Goal: Use online tool/utility: Utilize a website feature to perform a specific function

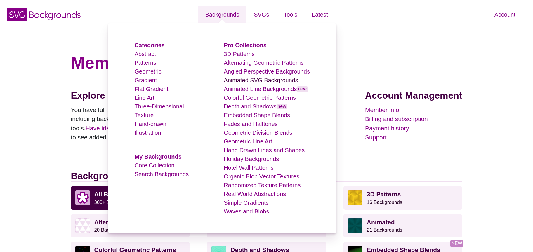
click at [276, 81] on link "Animated SVG Backgrounds" at bounding box center [261, 80] width 74 height 6
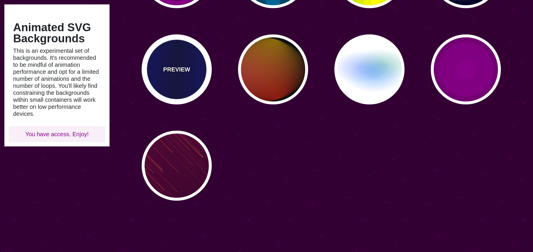
scroll to position [426, 0]
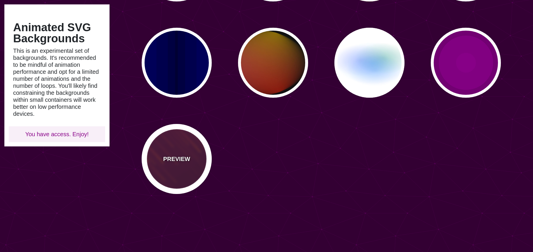
click at [196, 165] on div "PREVIEW" at bounding box center [177, 159] width 70 height 70
type input "#220022"
type input "#FF7700"
type input "10"
type input "999"
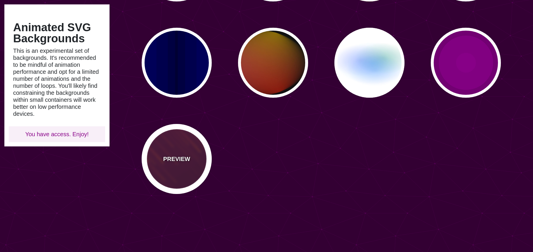
type input "3"
type input "1.5"
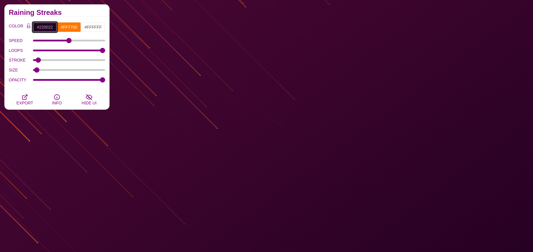
click at [49, 25] on input "#220022" at bounding box center [45, 27] width 24 height 10
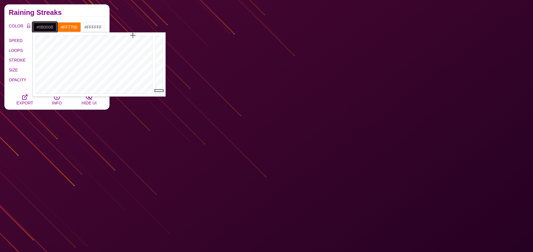
type input "#000000"
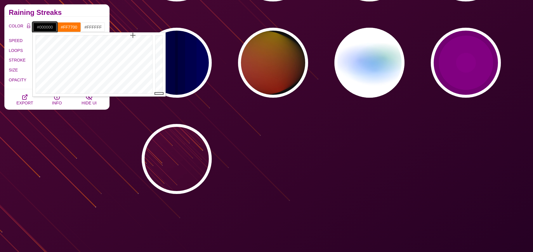
drag, startPoint x: 158, startPoint y: 90, endPoint x: 159, endPoint y: 97, distance: 6.7
click at [159, 97] on body "SVG Backgrounds Logo Backgrounds Categories Abstract Patterns Geometric Gradien…" at bounding box center [266, 138] width 533 height 1128
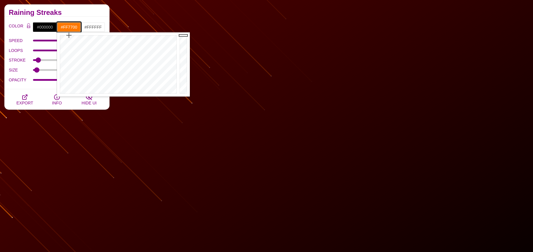
click at [68, 28] on input "#FF7700" at bounding box center [69, 27] width 24 height 10
click at [58, 21] on div "COLOR #000000 #FF7700 #FFFFFF #444444 #555555 #666666 #777777 #888888 #999999 B…" at bounding box center [56, 53] width 105 height 73
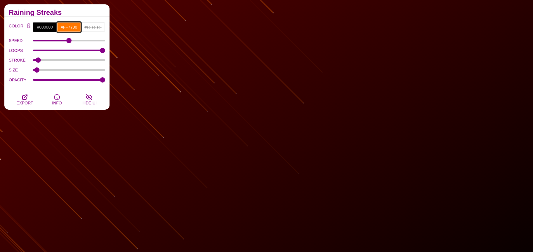
click at [65, 25] on input "#FF7700" at bounding box center [69, 27] width 24 height 10
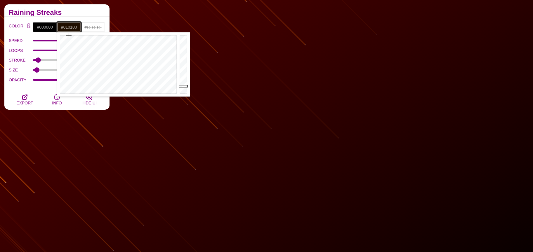
type input "#000000"
drag, startPoint x: 184, startPoint y: 86, endPoint x: 183, endPoint y: 96, distance: 10.3
click at [185, 96] on div at bounding box center [184, 64] width 12 height 64
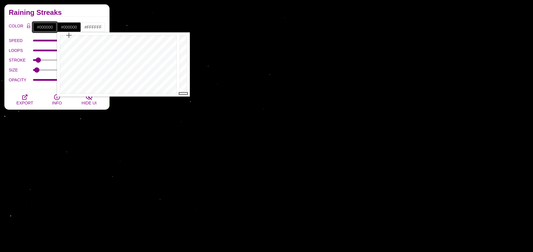
click at [46, 28] on input "#000000" at bounding box center [45, 27] width 24 height 10
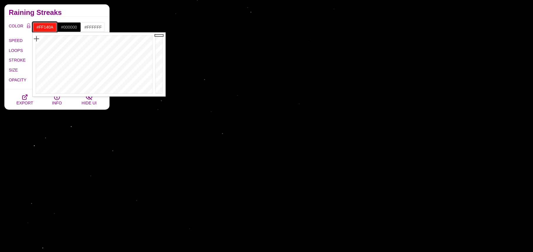
drag, startPoint x: 37, startPoint y: 44, endPoint x: 36, endPoint y: 37, distance: 6.4
click at [36, 37] on div at bounding box center [93, 64] width 121 height 64
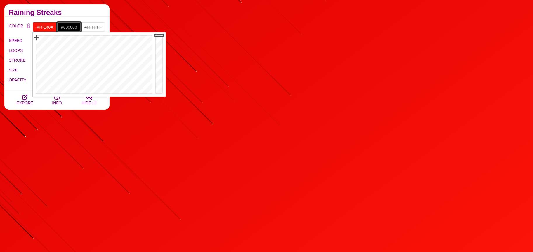
click at [67, 28] on input "#000000" at bounding box center [69, 27] width 24 height 10
click at [44, 28] on input "#FF140A" at bounding box center [45, 27] width 24 height 10
type input "#0A0100"
click at [158, 91] on div at bounding box center [160, 64] width 12 height 64
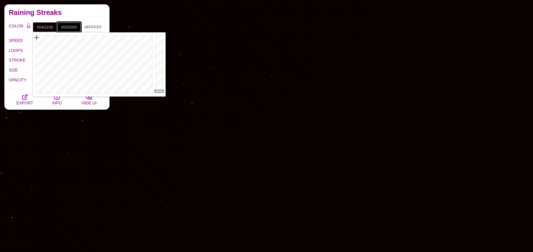
click at [70, 28] on input "#000000" at bounding box center [69, 27] width 24 height 10
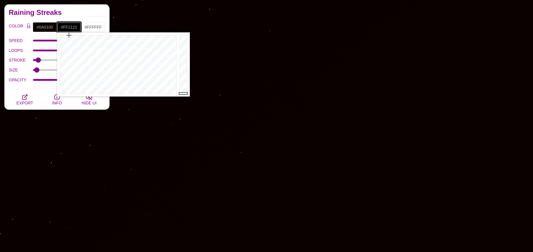
click at [58, 43] on div at bounding box center [117, 64] width 121 height 64
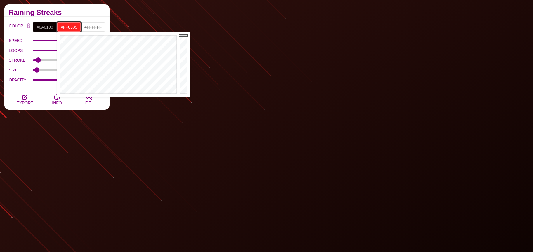
click at [60, 36] on div at bounding box center [117, 64] width 121 height 64
click at [181, 53] on div at bounding box center [184, 64] width 12 height 64
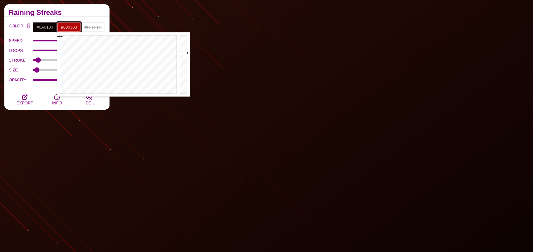
click at [182, 62] on div at bounding box center [184, 64] width 12 height 64
type input "#C10404"
click at [181, 49] on div at bounding box center [184, 64] width 12 height 64
drag, startPoint x: 65, startPoint y: 11, endPoint x: 50, endPoint y: 29, distance: 23.3
click at [65, 11] on h2 "Raining Streaks" at bounding box center [57, 12] width 96 height 5
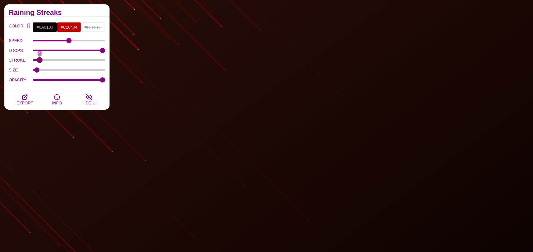
type input "4"
click at [39, 60] on input "STROKE" at bounding box center [69, 60] width 72 height 2
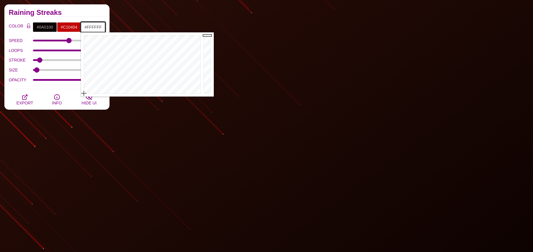
click at [88, 30] on input "#FFFFFF" at bounding box center [93, 27] width 24 height 10
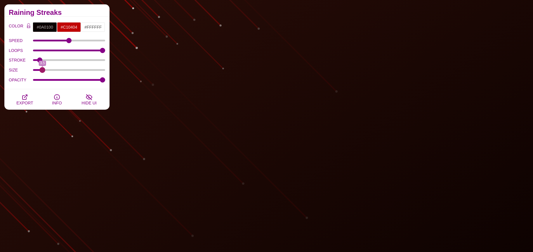
drag, startPoint x: 38, startPoint y: 69, endPoint x: 42, endPoint y: 70, distance: 3.5
click at [42, 70] on input "SIZE" at bounding box center [69, 70] width 72 height 2
drag, startPoint x: 42, startPoint y: 70, endPoint x: 38, endPoint y: 70, distance: 4.1
type input "2"
click at [38, 70] on input "SIZE" at bounding box center [69, 70] width 72 height 2
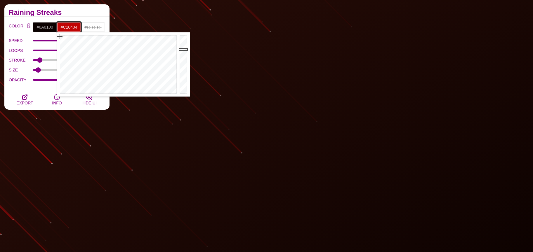
click at [65, 25] on input "#C10404" at bounding box center [69, 27] width 24 height 10
click at [184, 73] on div at bounding box center [184, 64] width 12 height 64
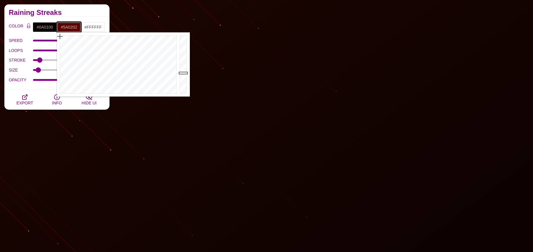
type input "#280101"
click at [182, 84] on div at bounding box center [184, 64] width 12 height 64
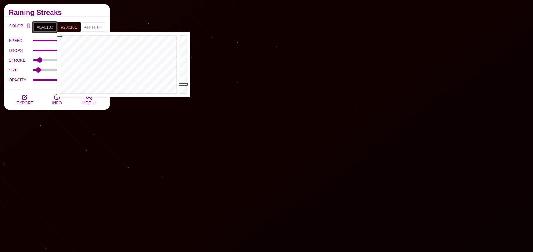
click at [50, 30] on input "#0A0100" at bounding box center [45, 27] width 24 height 10
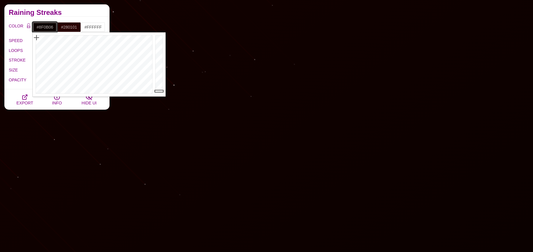
click at [158, 60] on div at bounding box center [160, 64] width 12 height 64
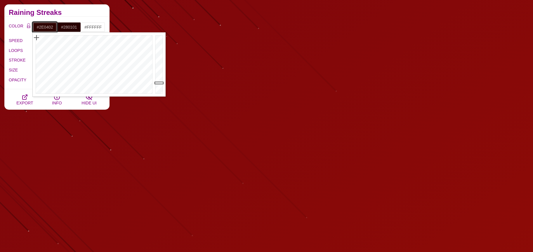
click at [160, 83] on div at bounding box center [160, 64] width 12 height 64
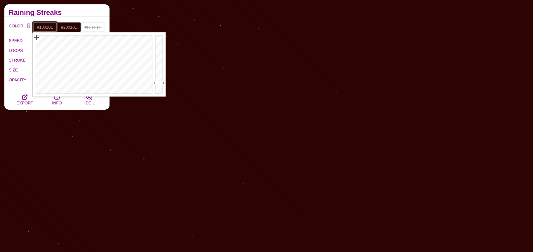
click at [160, 89] on div at bounding box center [160, 64] width 12 height 64
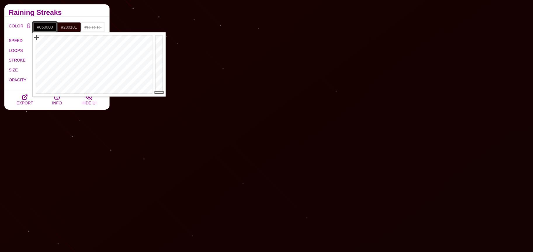
type input "#040000"
drag, startPoint x: 160, startPoint y: 89, endPoint x: 159, endPoint y: 92, distance: 3.6
click at [159, 92] on div at bounding box center [160, 64] width 12 height 64
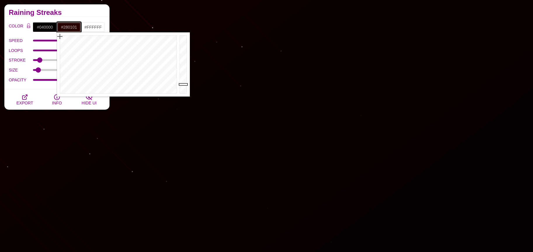
click at [70, 29] on input "#280101" at bounding box center [69, 27] width 24 height 10
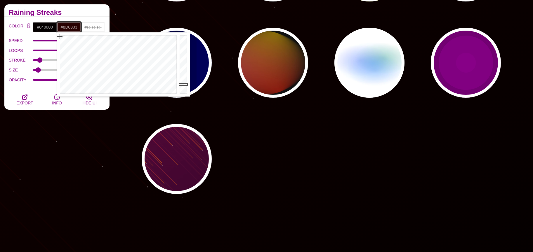
click at [179, 61] on div at bounding box center [184, 64] width 12 height 64
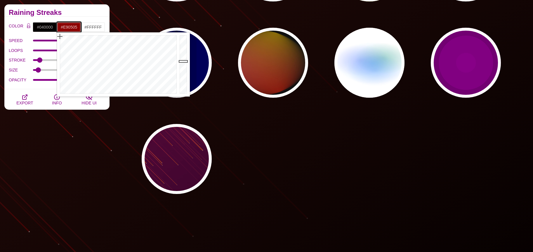
click at [179, 40] on div at bounding box center [184, 64] width 12 height 64
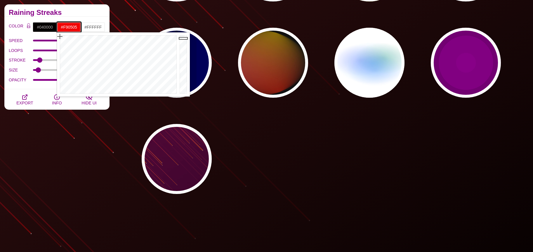
drag, startPoint x: 183, startPoint y: 39, endPoint x: 177, endPoint y: 36, distance: 7.1
type input "#FA0505"
click at [177, 36] on div "Close" at bounding box center [123, 64] width 133 height 64
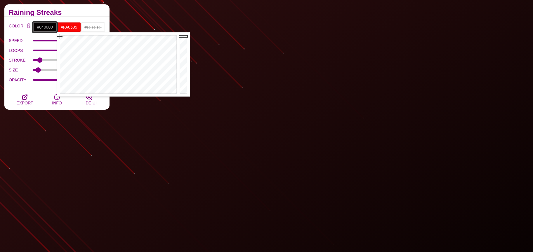
click at [49, 24] on input "#040000" at bounding box center [45, 27] width 24 height 10
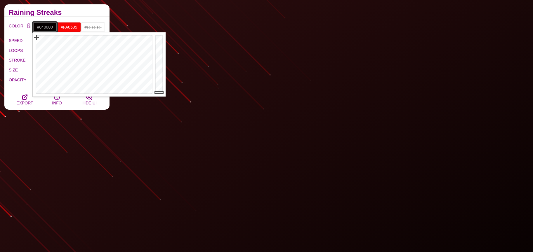
type input "#030403"
click at [64, 80] on div at bounding box center [93, 64] width 121 height 64
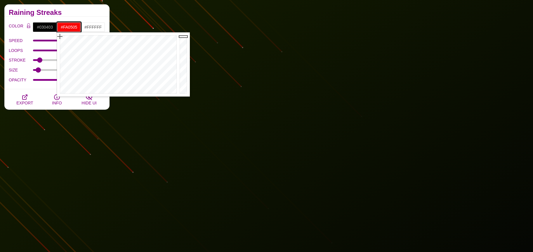
click at [70, 28] on input "#FA0505" at bounding box center [69, 27] width 24 height 10
click at [184, 53] on div at bounding box center [184, 64] width 12 height 64
click at [181, 68] on div at bounding box center [184, 64] width 12 height 64
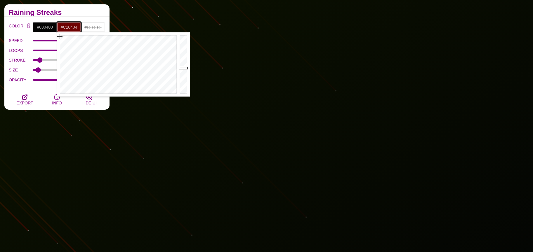
click at [182, 49] on div at bounding box center [184, 64] width 12 height 64
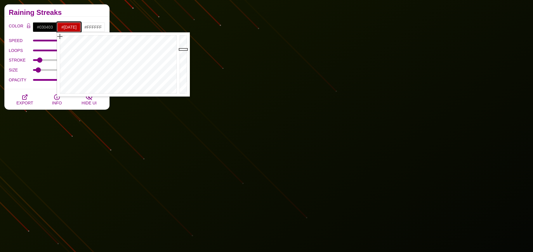
click at [181, 46] on div at bounding box center [184, 64] width 12 height 64
click at [66, 39] on div at bounding box center [117, 64] width 121 height 64
drag, startPoint x: 66, startPoint y: 36, endPoint x: 54, endPoint y: 34, distance: 12.0
click at [54, 34] on body "SVG Backgrounds Logo Backgrounds Categories Abstract Patterns Geometric Gradien…" at bounding box center [266, 138] width 533 height 1128
click at [58, 42] on div at bounding box center [117, 64] width 121 height 64
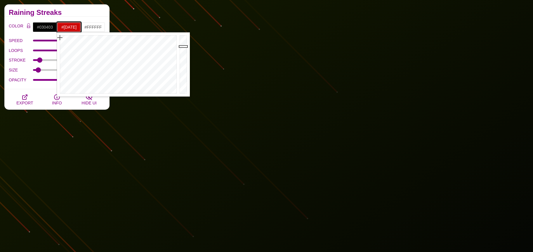
type input "#[DATE]"
drag, startPoint x: 64, startPoint y: 43, endPoint x: 50, endPoint y: 32, distance: 18.6
click at [50, 32] on body "SVG Backgrounds Logo Backgrounds Categories Abstract Patterns Geometric Gradien…" at bounding box center [266, 138] width 533 height 1128
drag, startPoint x: 51, startPoint y: 24, endPoint x: 55, endPoint y: 26, distance: 5.0
click at [51, 24] on input "#030403" at bounding box center [45, 27] width 24 height 10
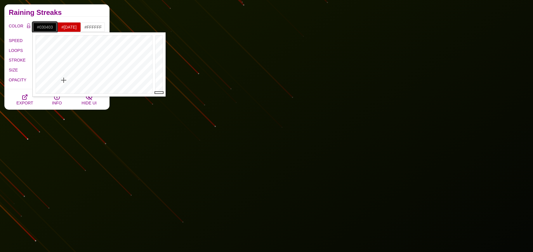
click at [89, 76] on div at bounding box center [93, 64] width 121 height 64
click at [81, 53] on div at bounding box center [93, 64] width 121 height 64
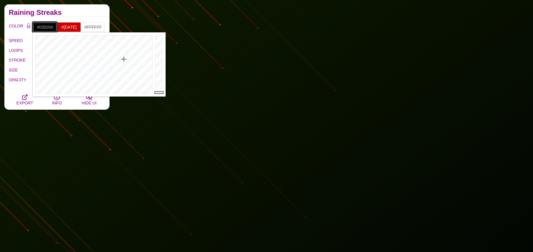
click at [124, 59] on div at bounding box center [93, 64] width 121 height 64
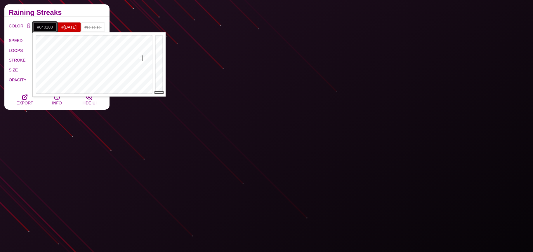
click at [142, 58] on div at bounding box center [93, 64] width 121 height 64
click at [127, 56] on div at bounding box center [93, 64] width 121 height 64
type input "#010104"
drag, startPoint x: 116, startPoint y: 46, endPoint x: 112, endPoint y: 46, distance: 3.8
click at [115, 46] on div at bounding box center [93, 64] width 121 height 64
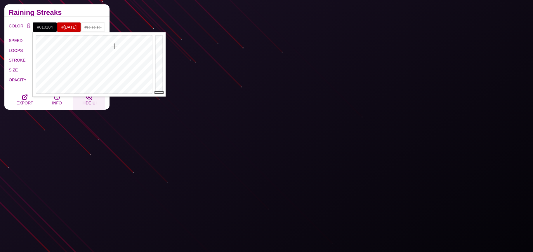
click at [89, 105] on span "HIDE UI" at bounding box center [88, 103] width 15 height 5
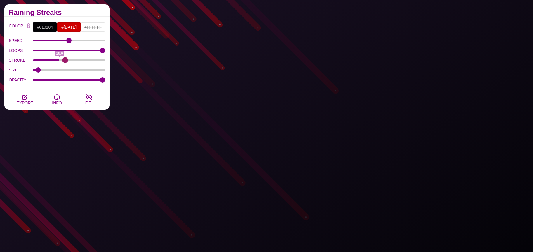
drag, startPoint x: 40, startPoint y: 62, endPoint x: 65, endPoint y: 63, distance: 25.4
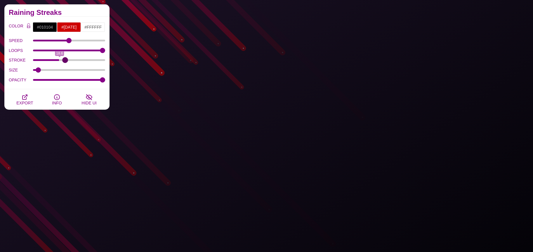
click at [65, 61] on input "STROKE" at bounding box center [69, 60] width 72 height 2
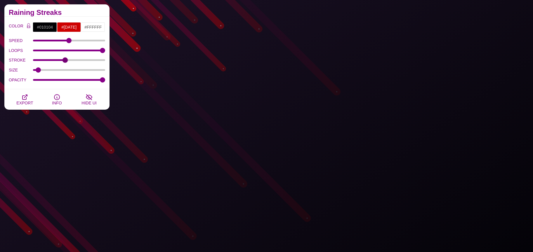
click at [65, 63] on div "STROKE 22.7" at bounding box center [57, 60] width 96 height 10
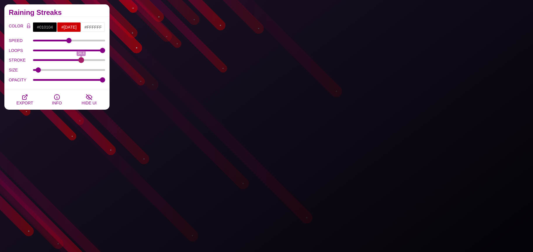
drag, startPoint x: 64, startPoint y: 60, endPoint x: 81, endPoint y: 63, distance: 17.1
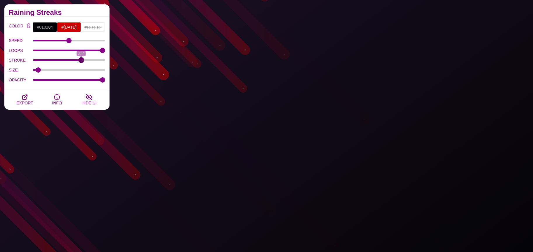
click at [81, 61] on input "STROKE" at bounding box center [69, 60] width 72 height 2
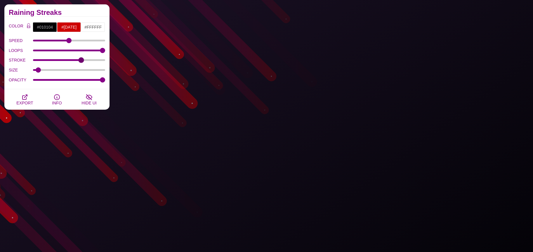
drag, startPoint x: 81, startPoint y: 63, endPoint x: 34, endPoint y: 62, distance: 47.0
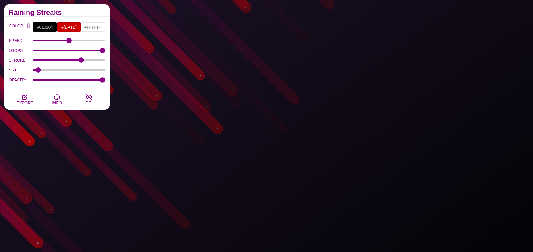
click at [34, 62] on div "STROKE 34.4" at bounding box center [57, 60] width 96 height 10
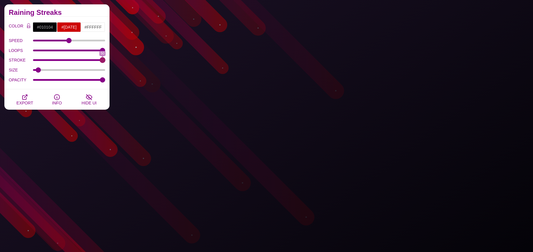
drag, startPoint x: 81, startPoint y: 60, endPoint x: 103, endPoint y: 60, distance: 22.2
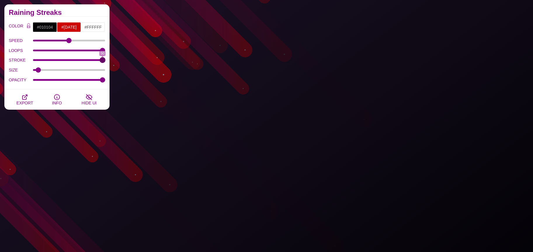
click at [103, 60] on input "STROKE" at bounding box center [69, 60] width 72 height 2
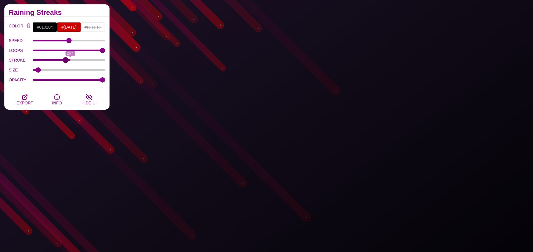
drag, startPoint x: 86, startPoint y: 60, endPoint x: 63, endPoint y: 61, distance: 23.7
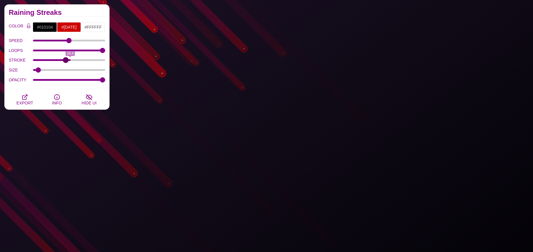
type input "22.1"
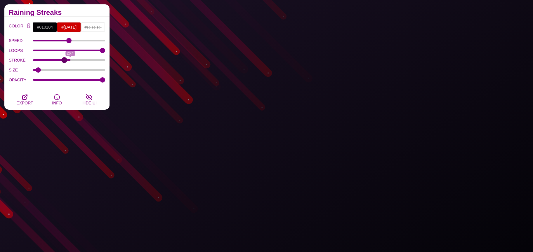
click at [64, 61] on input "STROKE" at bounding box center [69, 60] width 72 height 2
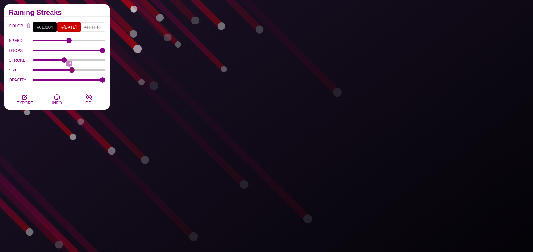
drag, startPoint x: 56, startPoint y: 70, endPoint x: 74, endPoint y: 72, distance: 18.7
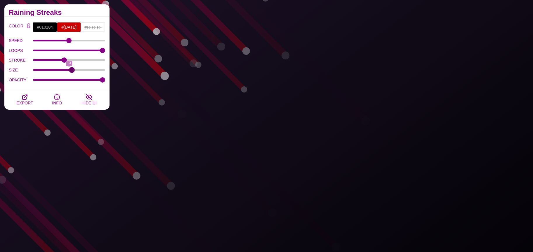
type input "15"
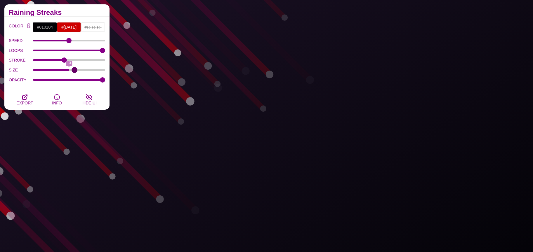
click at [74, 71] on input "SIZE" at bounding box center [69, 70] width 72 height 2
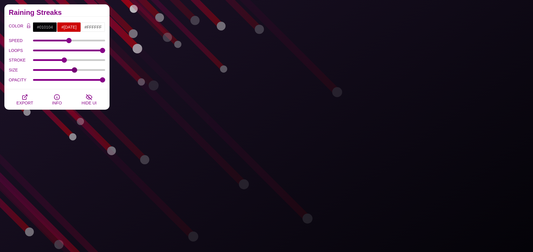
click at [51, 15] on h2 "Raining Streaks" at bounding box center [57, 12] width 96 height 5
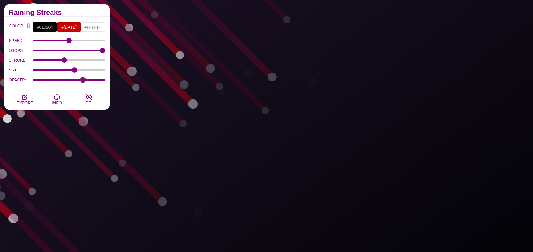
click at [83, 79] on input "OPACITY" at bounding box center [69, 80] width 72 height 2
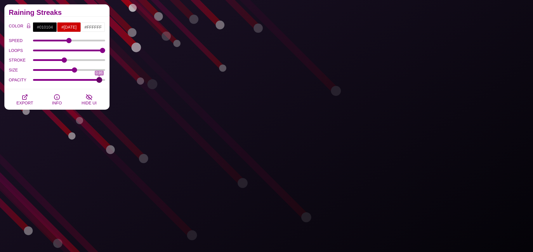
drag, startPoint x: 83, startPoint y: 79, endPoint x: 100, endPoint y: 81, distance: 16.8
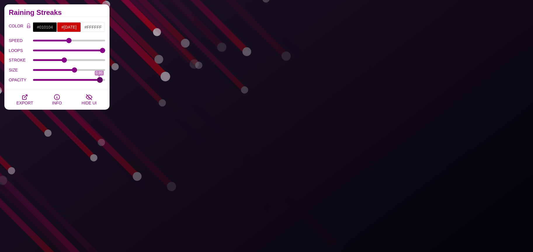
click at [100, 81] on input "OPACITY" at bounding box center [69, 80] width 72 height 2
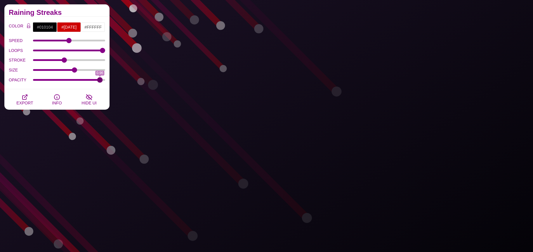
drag, startPoint x: 88, startPoint y: 82, endPoint x: 73, endPoint y: 82, distance: 15.2
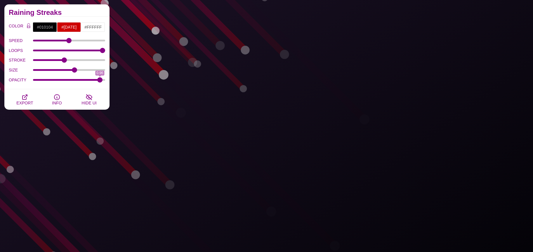
click at [73, 82] on div "OPACITY 0.96" at bounding box center [57, 80] width 96 height 10
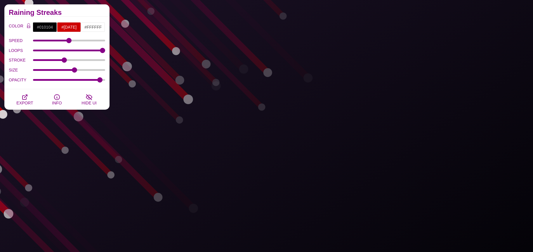
click at [85, 81] on div "OPACITY 0.96" at bounding box center [57, 80] width 96 height 10
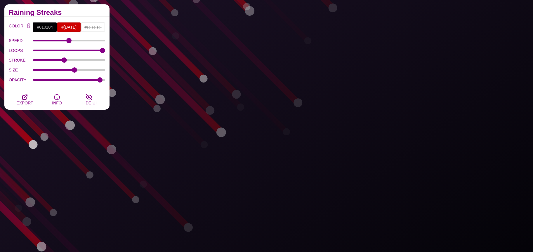
click at [85, 81] on div "OPACITY 0.96" at bounding box center [57, 80] width 96 height 10
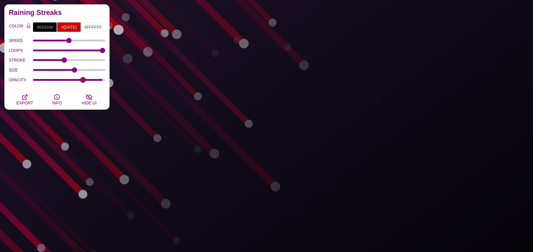
type input "0.71"
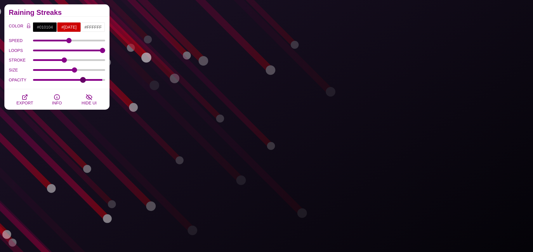
click at [83, 80] on input "OPACITY" at bounding box center [69, 80] width 72 height 2
